Goal: Transaction & Acquisition: Download file/media

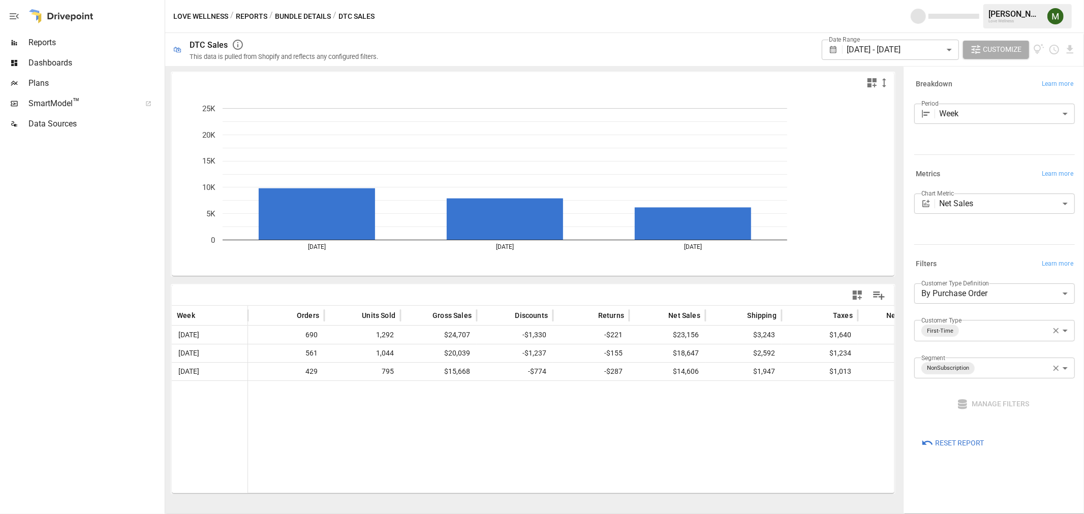
click at [903, 0] on body "**********" at bounding box center [542, 0] width 1084 height 0
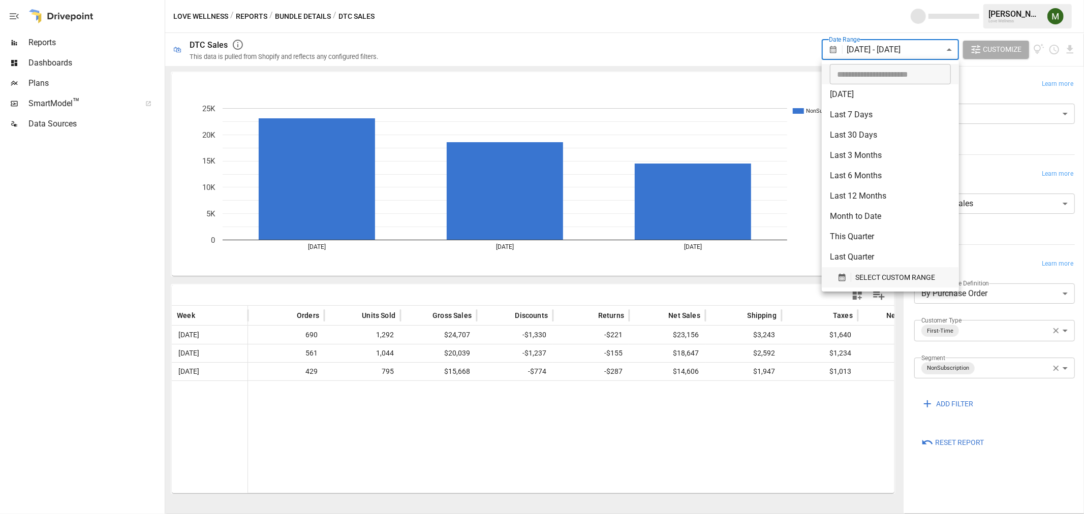
drag, startPoint x: 878, startPoint y: 275, endPoint x: 869, endPoint y: 275, distance: 8.7
click at [878, 275] on span "SELECT CUSTOM RANGE" at bounding box center [895, 277] width 80 height 13
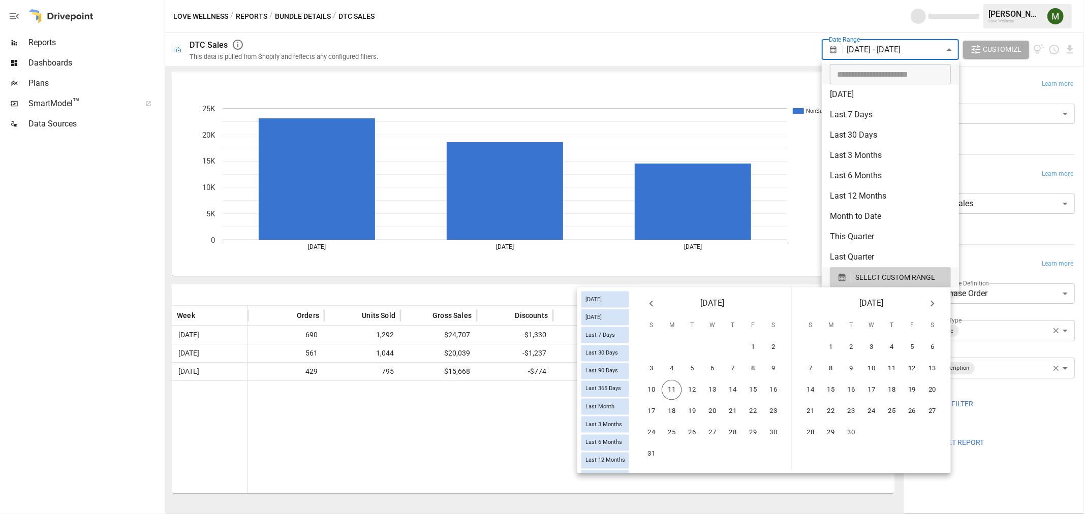
click at [654, 306] on icon "Previous month" at bounding box center [651, 304] width 12 height 12
click at [658, 427] on button "27" at bounding box center [651, 433] width 20 height 20
click at [935, 370] on button "9" at bounding box center [932, 369] width 20 height 20
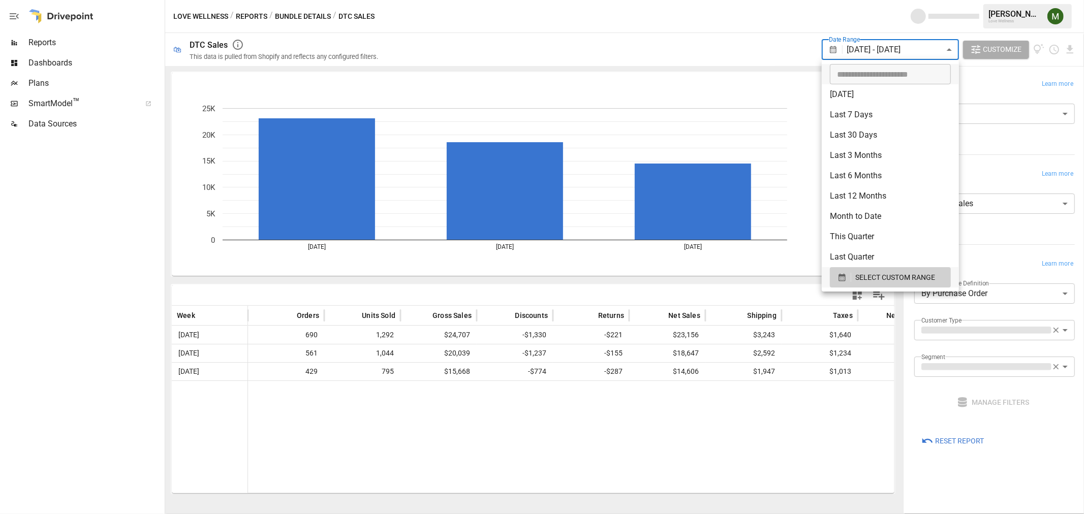
click at [662, 64] on div at bounding box center [542, 257] width 1084 height 514
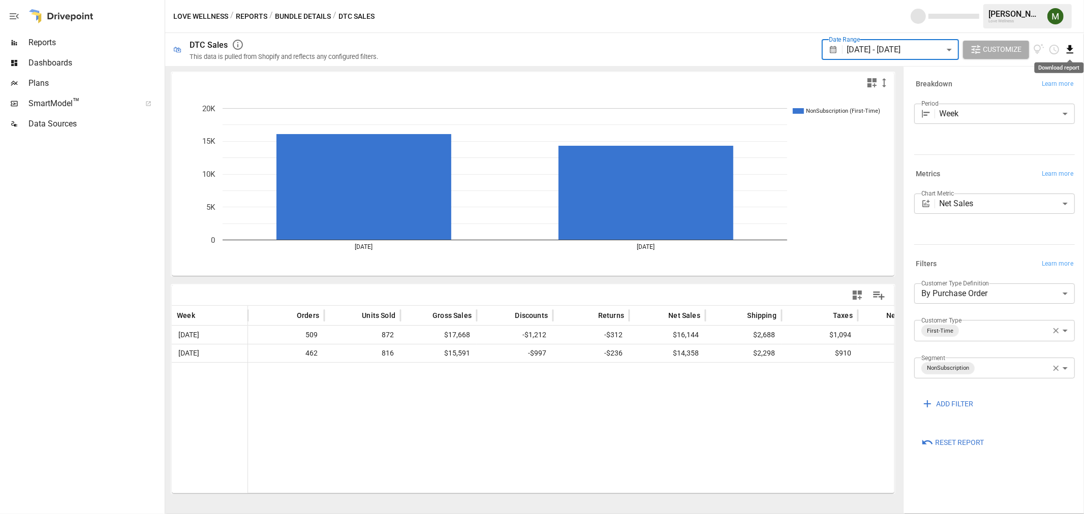
click at [1070, 50] on icon "Download report" at bounding box center [1070, 49] width 7 height 8
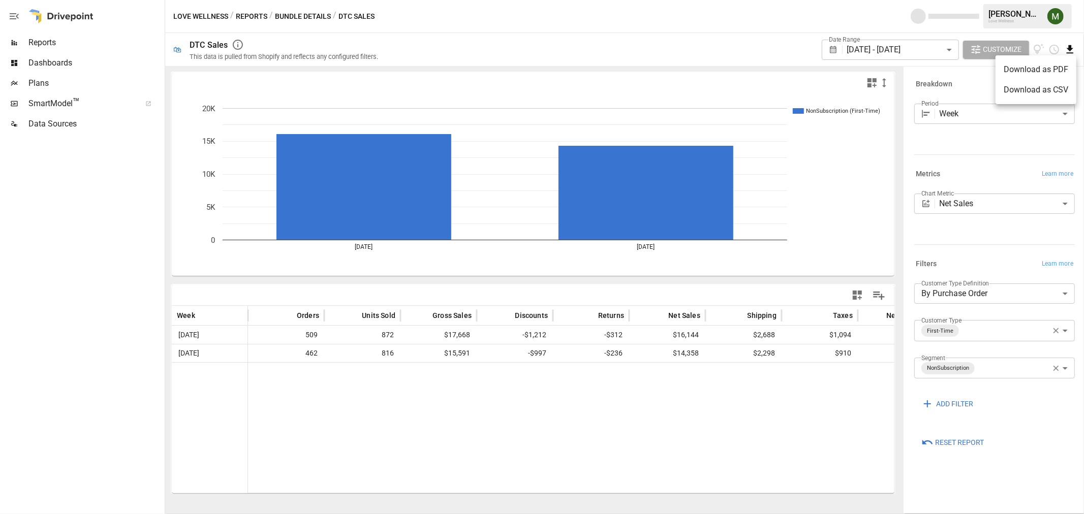
click at [1023, 93] on li "Download as CSV" at bounding box center [1036, 90] width 81 height 20
